Goal: Transaction & Acquisition: Purchase product/service

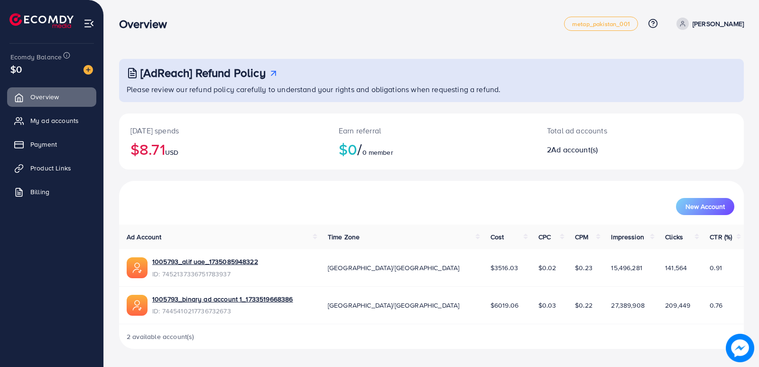
click at [50, 119] on span "My ad accounts" at bounding box center [54, 120] width 48 height 9
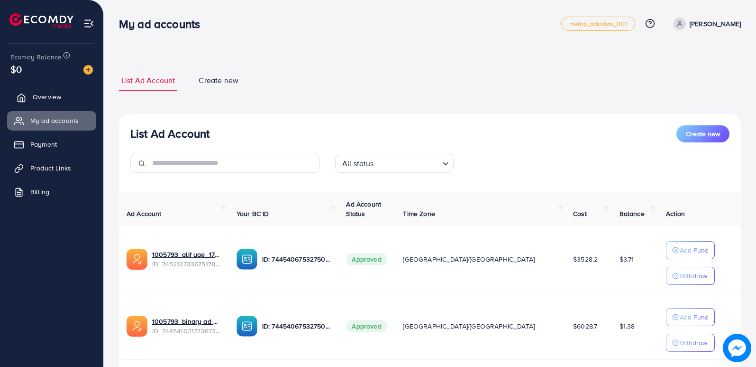
click at [59, 97] on span "Overview" at bounding box center [47, 96] width 28 height 9
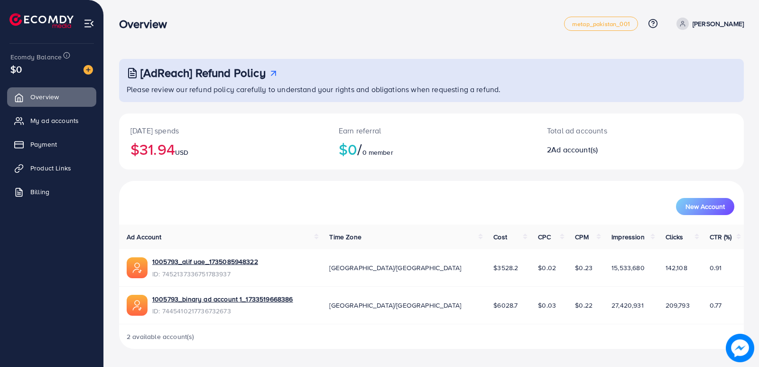
click at [363, 28] on div "Overview" at bounding box center [341, 24] width 445 height 14
click at [50, 141] on span "Payment" at bounding box center [46, 143] width 27 height 9
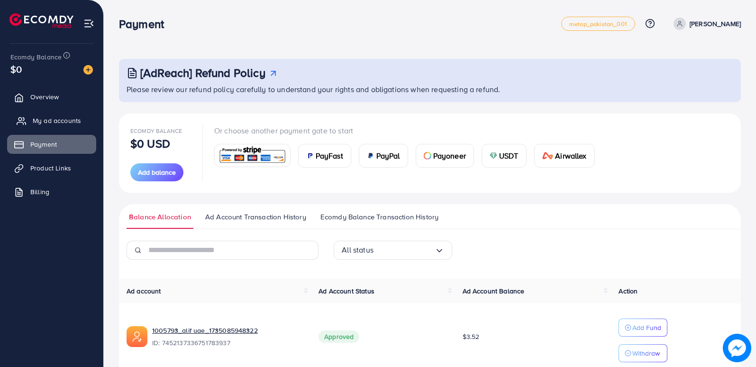
click at [45, 119] on span "My ad accounts" at bounding box center [57, 120] width 48 height 9
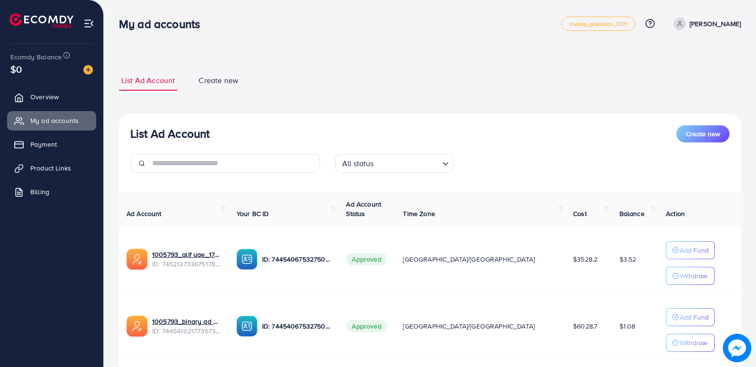
click at [376, 38] on nav "My ad accounts metap_pakistan_001 Help Center Contact Support Plans and Pricing…" at bounding box center [430, 24] width 622 height 34
click at [43, 146] on span "Payment" at bounding box center [46, 143] width 27 height 9
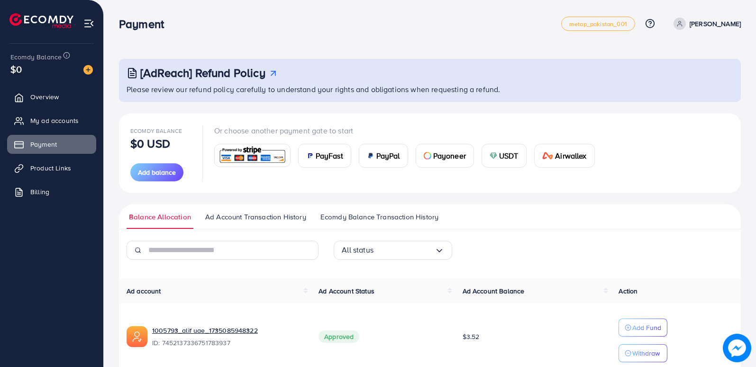
click at [321, 157] on span "PayFast" at bounding box center [330, 155] width 28 height 11
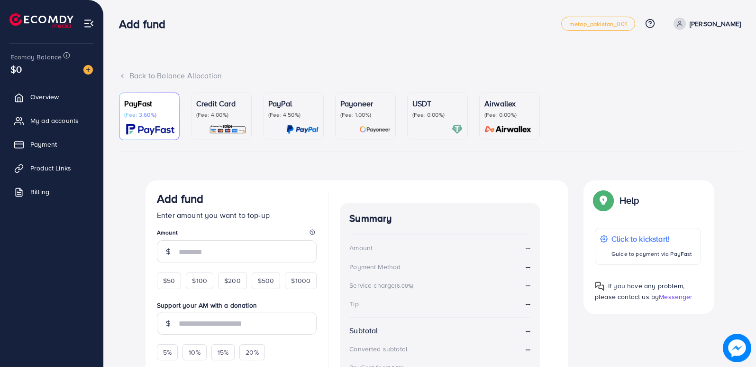
scroll to position [47, 0]
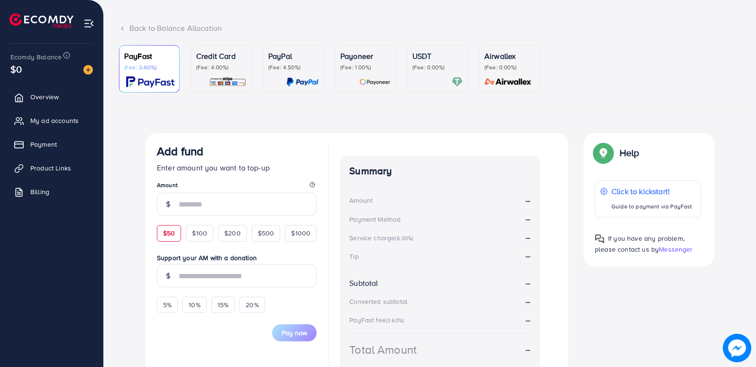
click at [167, 231] on span "$50" at bounding box center [169, 232] width 12 height 9
type input "**"
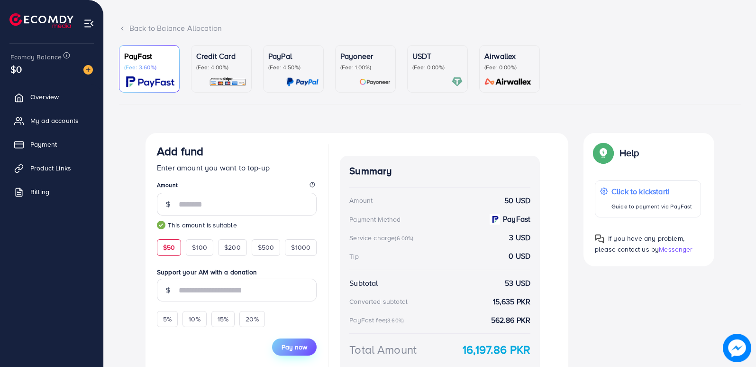
click at [289, 344] on span "Pay now" at bounding box center [295, 346] width 26 height 9
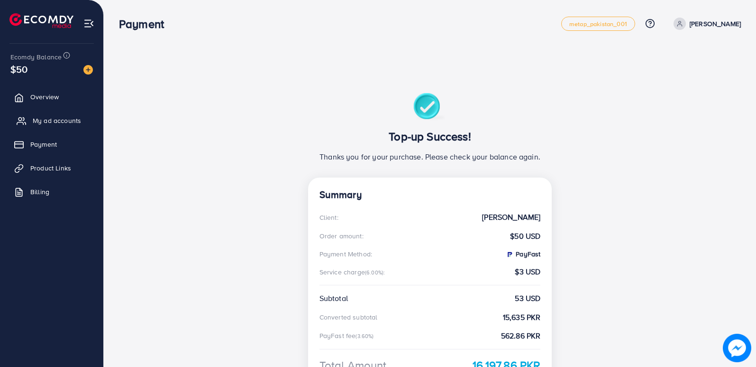
click at [42, 121] on span "My ad accounts" at bounding box center [57, 120] width 48 height 9
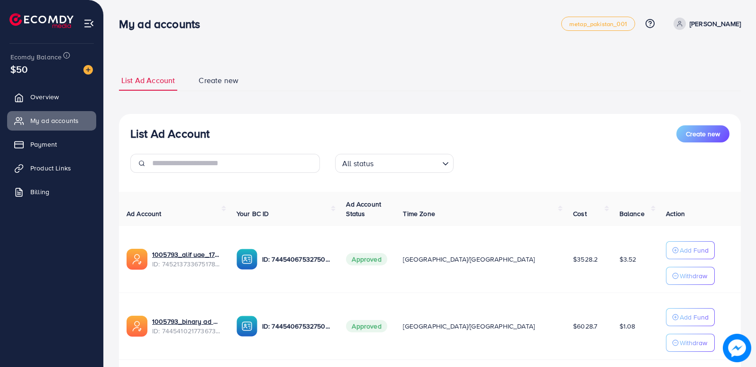
click at [351, 22] on div "My ad accounts" at bounding box center [340, 24] width 442 height 14
